Goal: Task Accomplishment & Management: Manage account settings

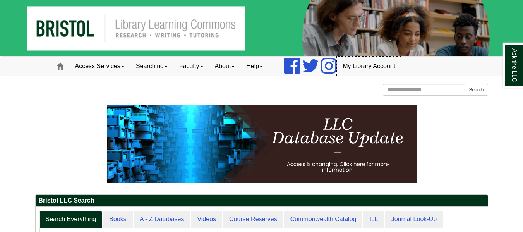
click at [367, 69] on link "My Library Account" at bounding box center [369, 66] width 64 height 19
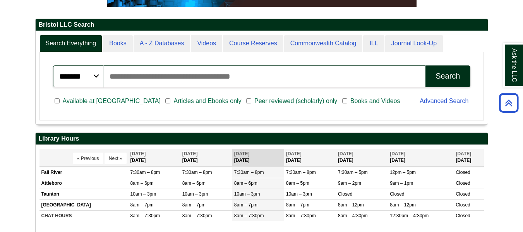
scroll to position [4, 4]
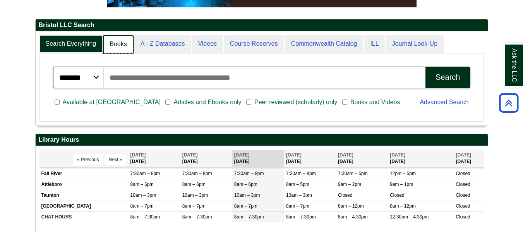
click at [123, 43] on link "Books" at bounding box center [118, 44] width 30 height 18
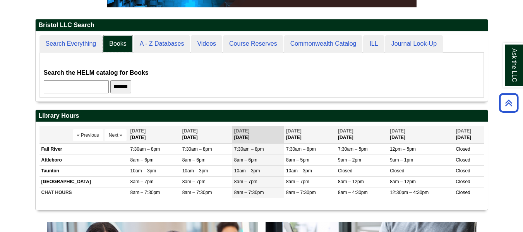
scroll to position [70, 452]
click at [109, 89] on input "text" at bounding box center [76, 86] width 65 height 13
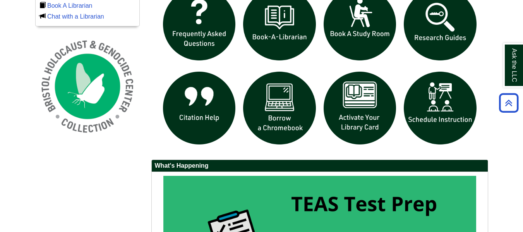
scroll to position [540, 0]
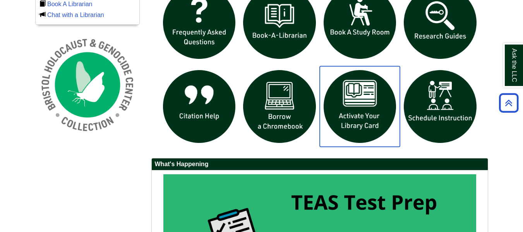
click at [352, 116] on img "slideshow" at bounding box center [360, 106] width 81 height 81
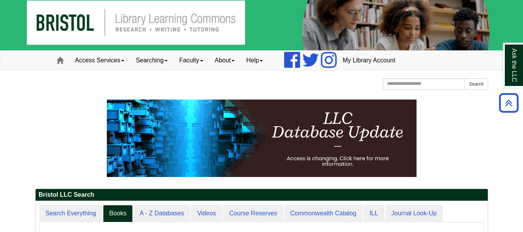
scroll to position [0, 0]
